Goal: Transaction & Acquisition: Purchase product/service

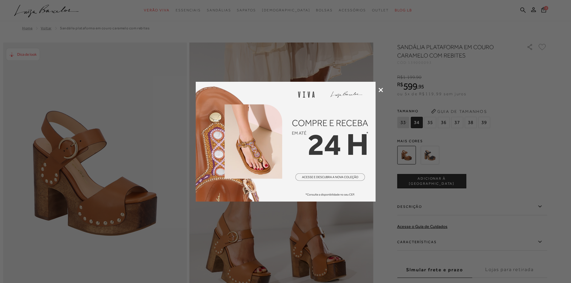
click at [378, 89] on div at bounding box center [285, 141] width 571 height 283
click at [380, 91] on icon at bounding box center [380, 90] width 4 height 4
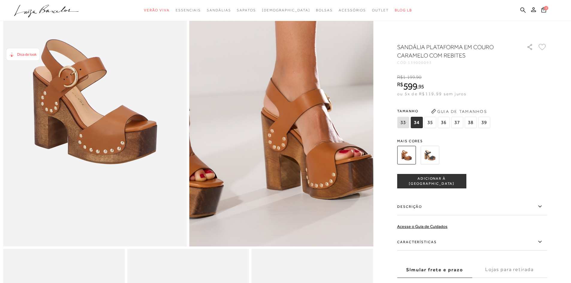
scroll to position [90, 0]
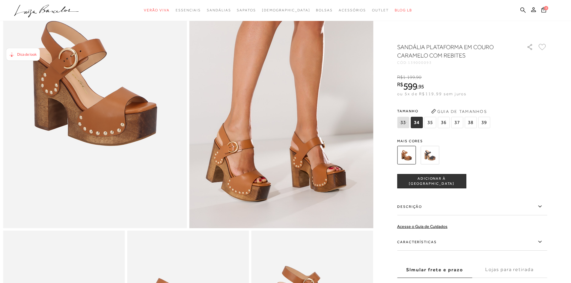
click at [432, 123] on span "35" at bounding box center [430, 122] width 12 height 11
click at [438, 183] on span "ADICIONAR À [GEOGRAPHIC_DATA]" at bounding box center [431, 181] width 68 height 10
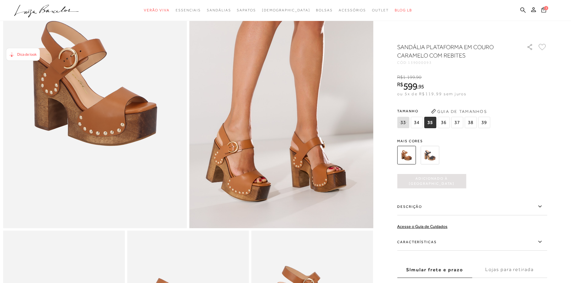
click at [542, 12] on icon at bounding box center [543, 10] width 5 height 6
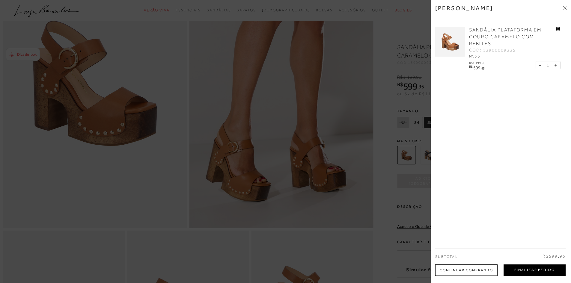
click at [529, 272] on button "Finalizar Pedido" at bounding box center [534, 269] width 62 height 11
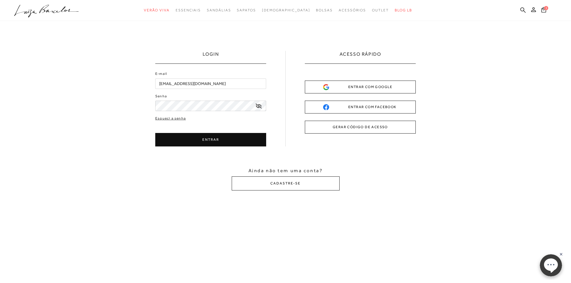
click at [242, 141] on button "ENTRAR" at bounding box center [210, 139] width 111 height 13
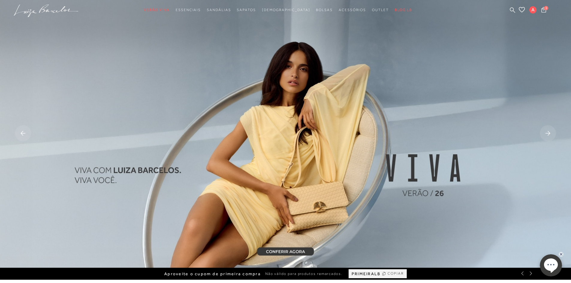
click at [400, 271] on span "COPIAR" at bounding box center [395, 274] width 16 height 6
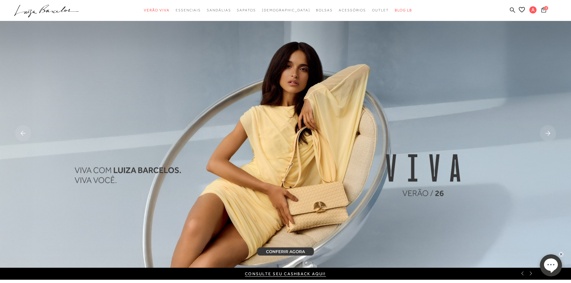
click at [542, 11] on icon at bounding box center [543, 10] width 5 height 6
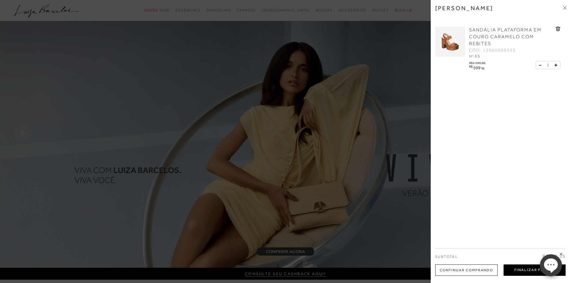
click at [516, 270] on button "Finalizar Pedido" at bounding box center [534, 269] width 62 height 11
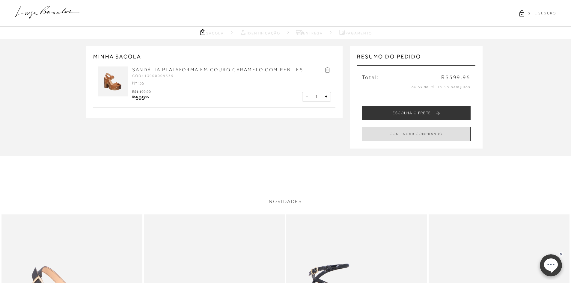
click at [407, 137] on button "CONTINUAR COMPRANDO" at bounding box center [415, 134] width 109 height 14
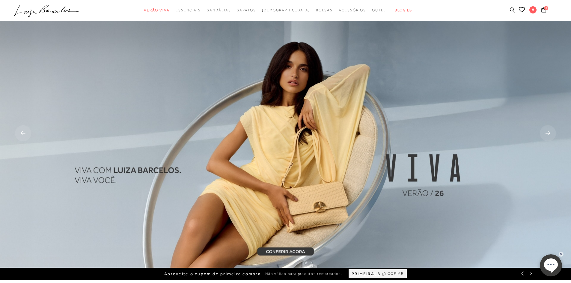
click at [543, 12] on icon at bounding box center [543, 9] width 5 height 5
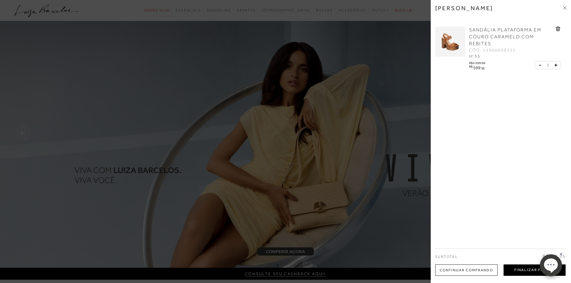
click at [516, 270] on button "Finalizar Pedido" at bounding box center [534, 269] width 62 height 11
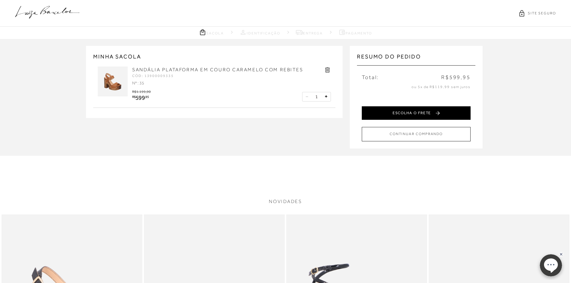
click at [409, 117] on button "ESCOLHA O FRETE" at bounding box center [415, 112] width 109 height 13
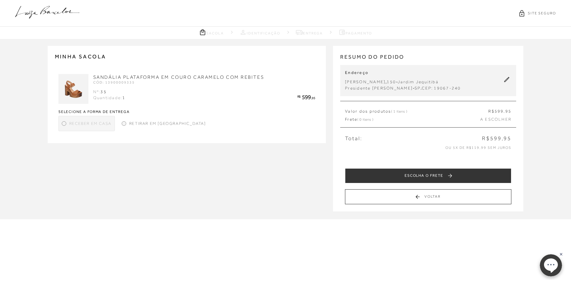
click at [64, 125] on div at bounding box center [64, 123] width 4 height 4
click at [126, 124] on div "Retirar em [GEOGRAPHIC_DATA]" at bounding box center [163, 123] width 89 height 9
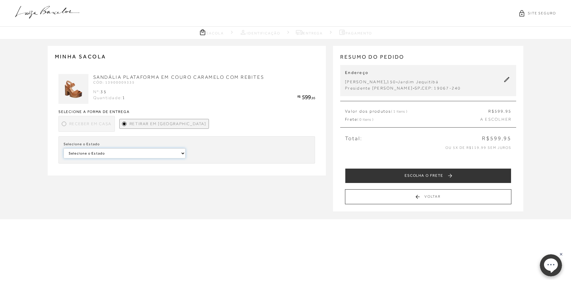
click at [173, 155] on select "Selecione o Estado [GEOGRAPHIC_DATA]" at bounding box center [124, 153] width 122 height 10
select select
click at [63, 148] on select "Selecione o Estado [GEOGRAPHIC_DATA]" at bounding box center [124, 153] width 122 height 10
click at [205, 156] on select "Selecione a [PERSON_NAME]" at bounding box center [249, 153] width 122 height 10
